Goal: Task Accomplishment & Management: Manage account settings

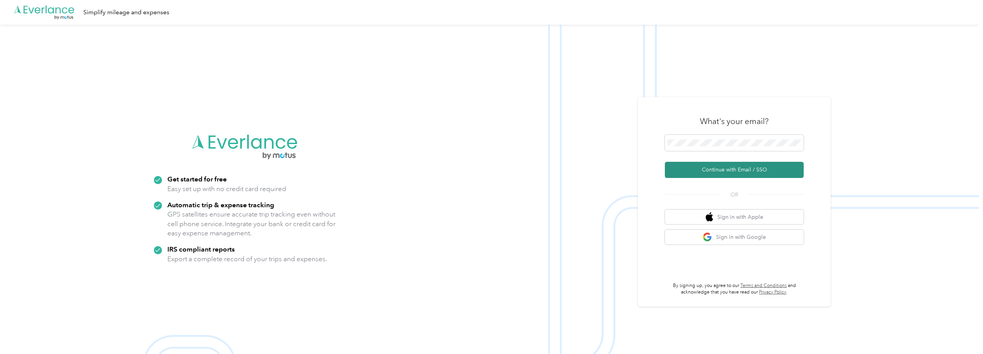
click at [750, 165] on button "Continue with Email / SSO" at bounding box center [734, 170] width 139 height 16
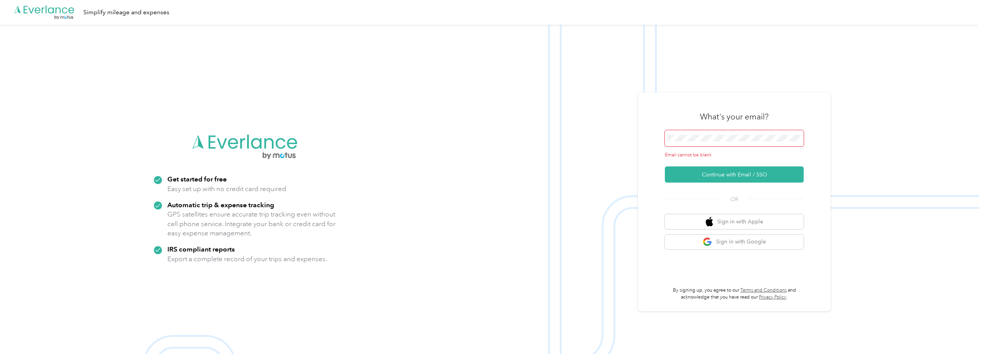
click at [733, 134] on span at bounding box center [734, 138] width 139 height 16
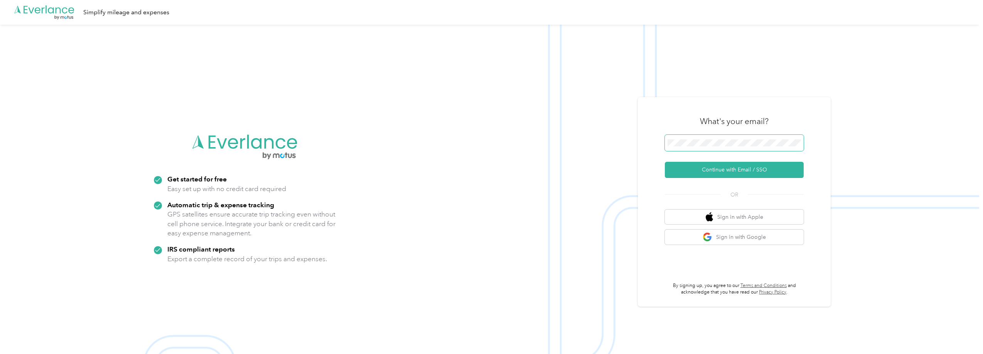
click at [665, 162] on button "Continue with Email / SSO" at bounding box center [734, 170] width 139 height 16
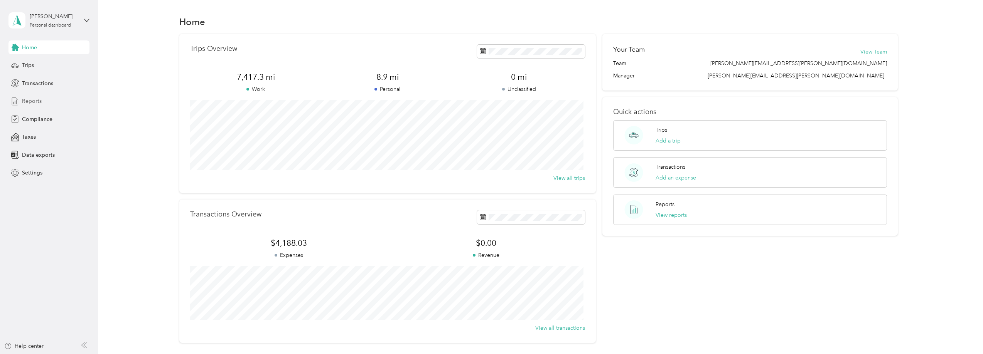
click at [34, 99] on span "Reports" at bounding box center [32, 101] width 20 height 8
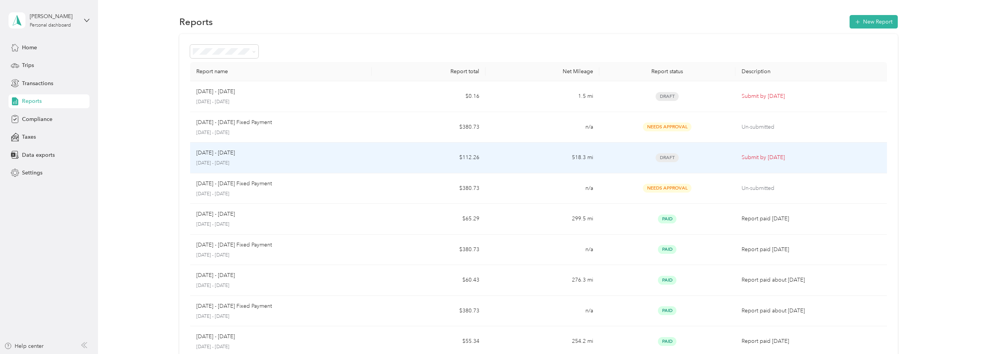
click at [661, 153] on span "Draft" at bounding box center [667, 157] width 23 height 9
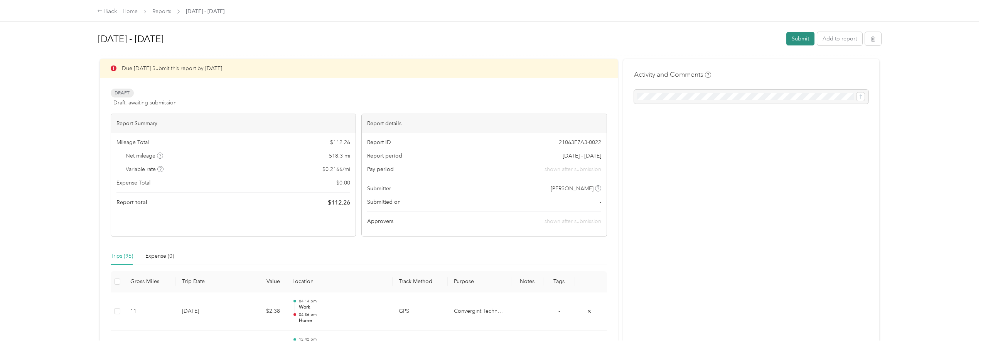
click at [801, 43] on button "Submit" at bounding box center [800, 38] width 28 height 13
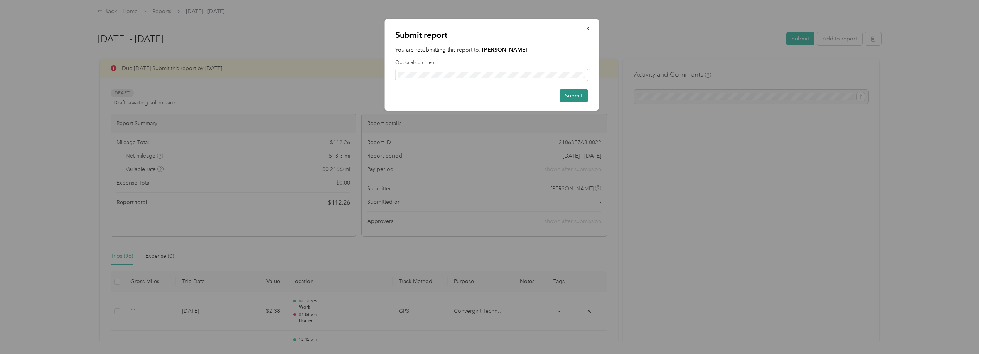
click at [579, 93] on button "Submit" at bounding box center [574, 95] width 28 height 13
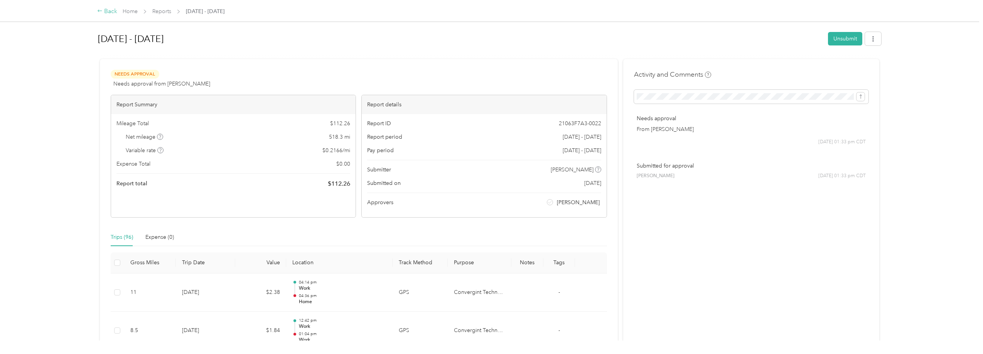
click at [104, 10] on div "Back" at bounding box center [107, 11] width 20 height 9
